Goal: Task Accomplishment & Management: Manage account settings

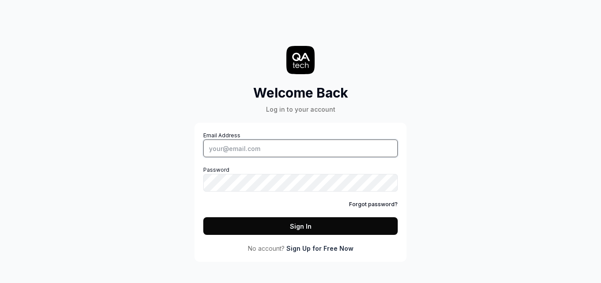
drag, startPoint x: 0, startPoint y: 0, endPoint x: 291, endPoint y: 147, distance: 325.5
click at [291, 147] on input "Email Address" at bounding box center [300, 149] width 195 height 18
type input "[EMAIL_ADDRESS][DOMAIN_NAME]"
click at [293, 218] on button "Sign In" at bounding box center [300, 227] width 195 height 18
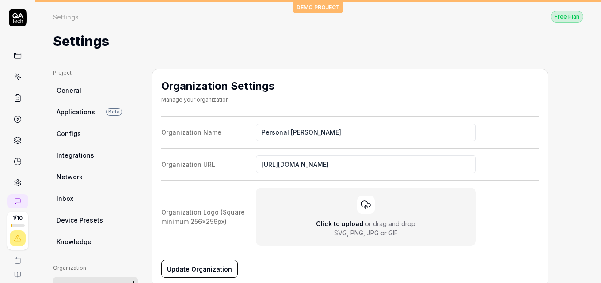
click at [14, 57] on icon at bounding box center [18, 56] width 8 height 8
